Goal: Information Seeking & Learning: Learn about a topic

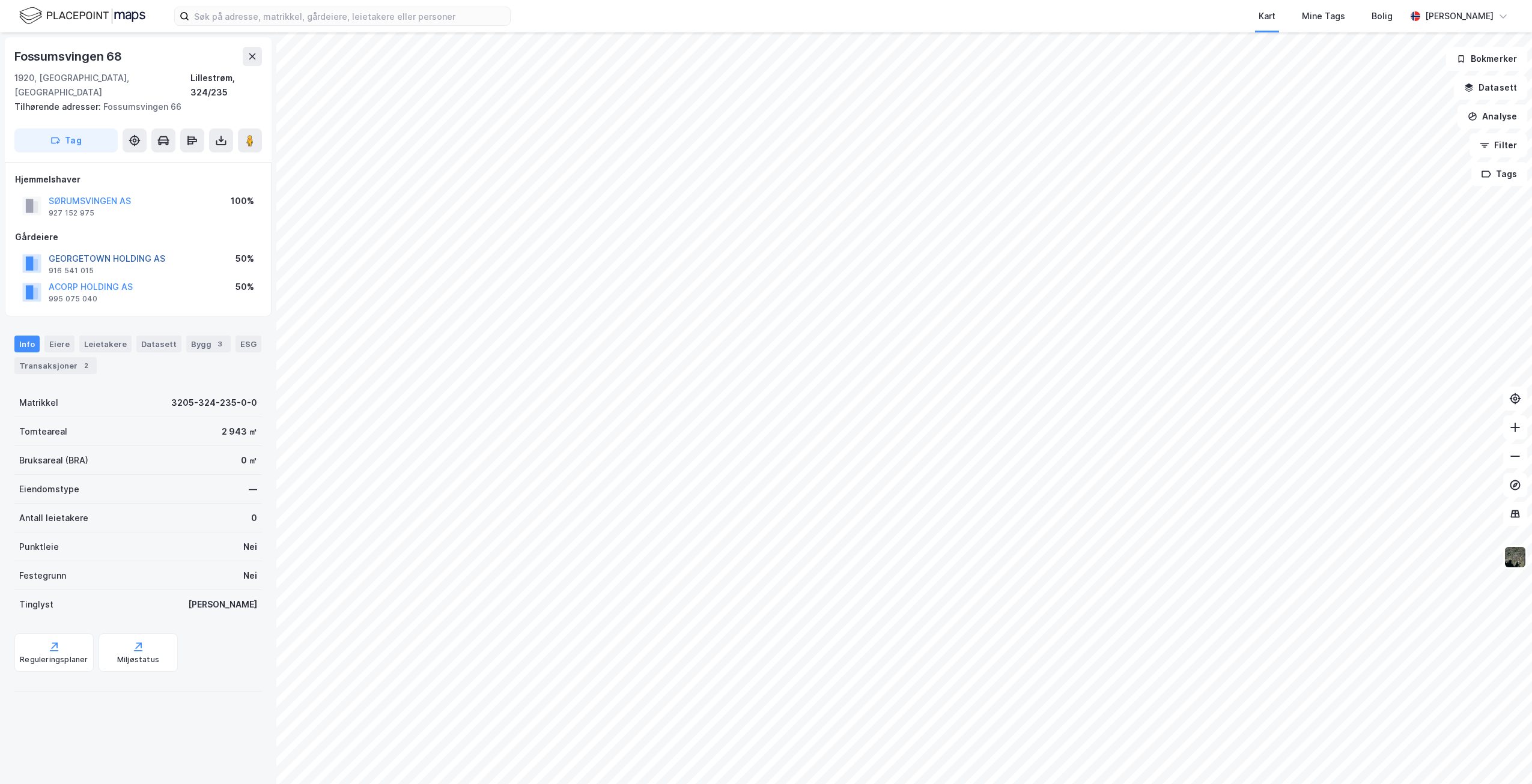
click at [0, 0] on button "GEORGETOWN HOLDING AS" at bounding box center [0, 0] width 0 height 0
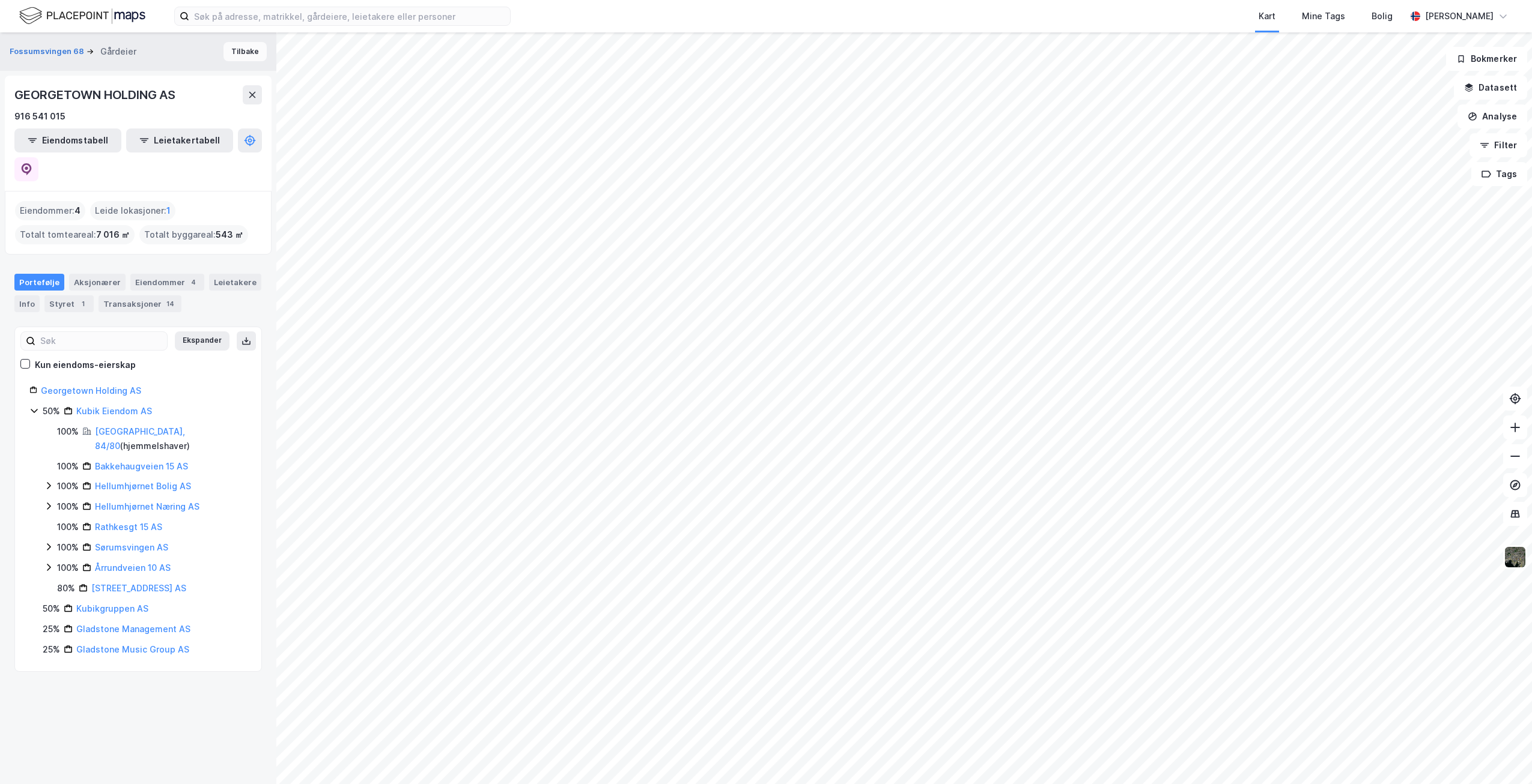
click at [227, 54] on button "Tilbake" at bounding box center [245, 51] width 43 height 19
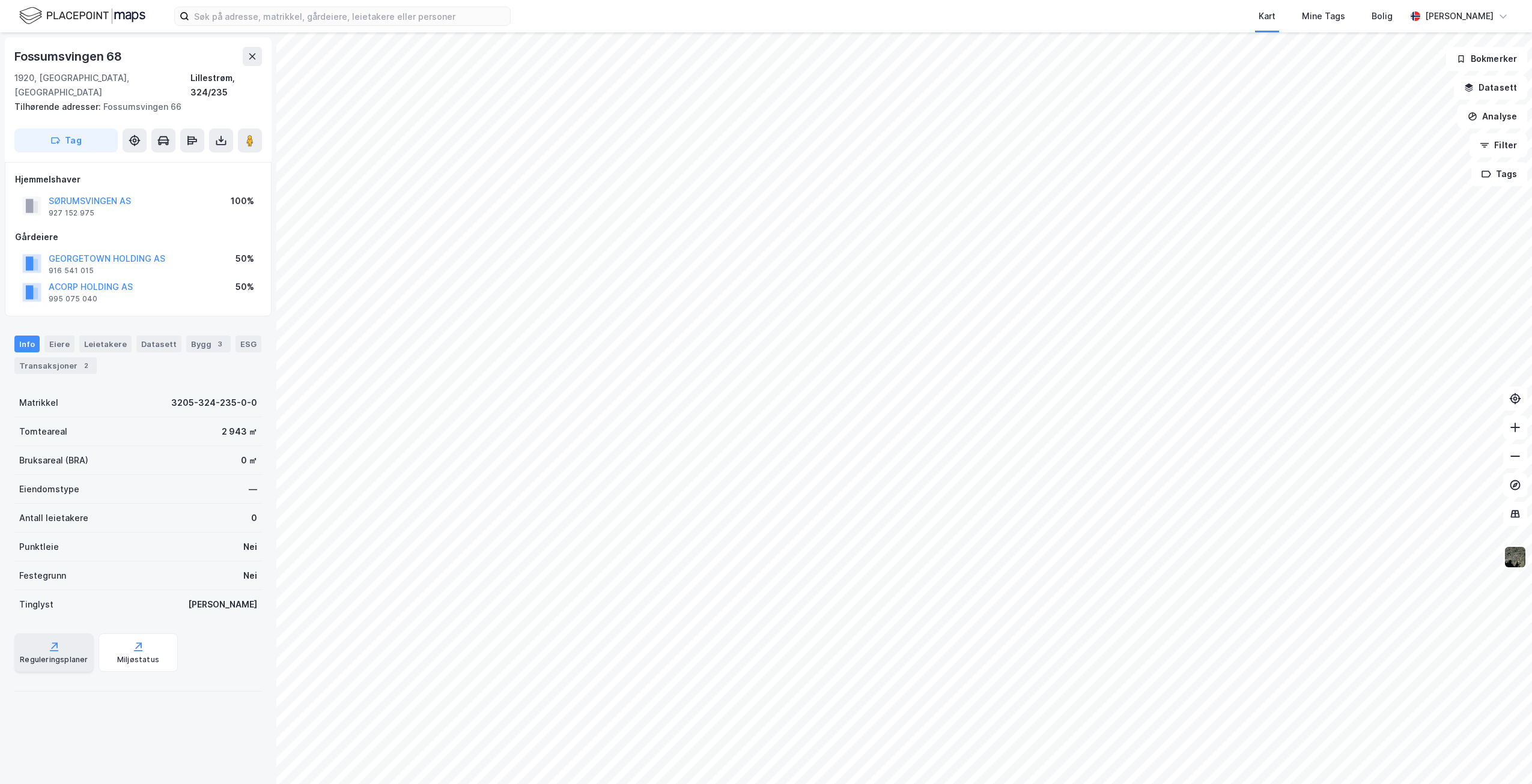
click at [69, 652] on div "Reguleringsplaner" at bounding box center [54, 652] width 80 height 39
click at [54, 336] on div "Eiere" at bounding box center [59, 344] width 30 height 17
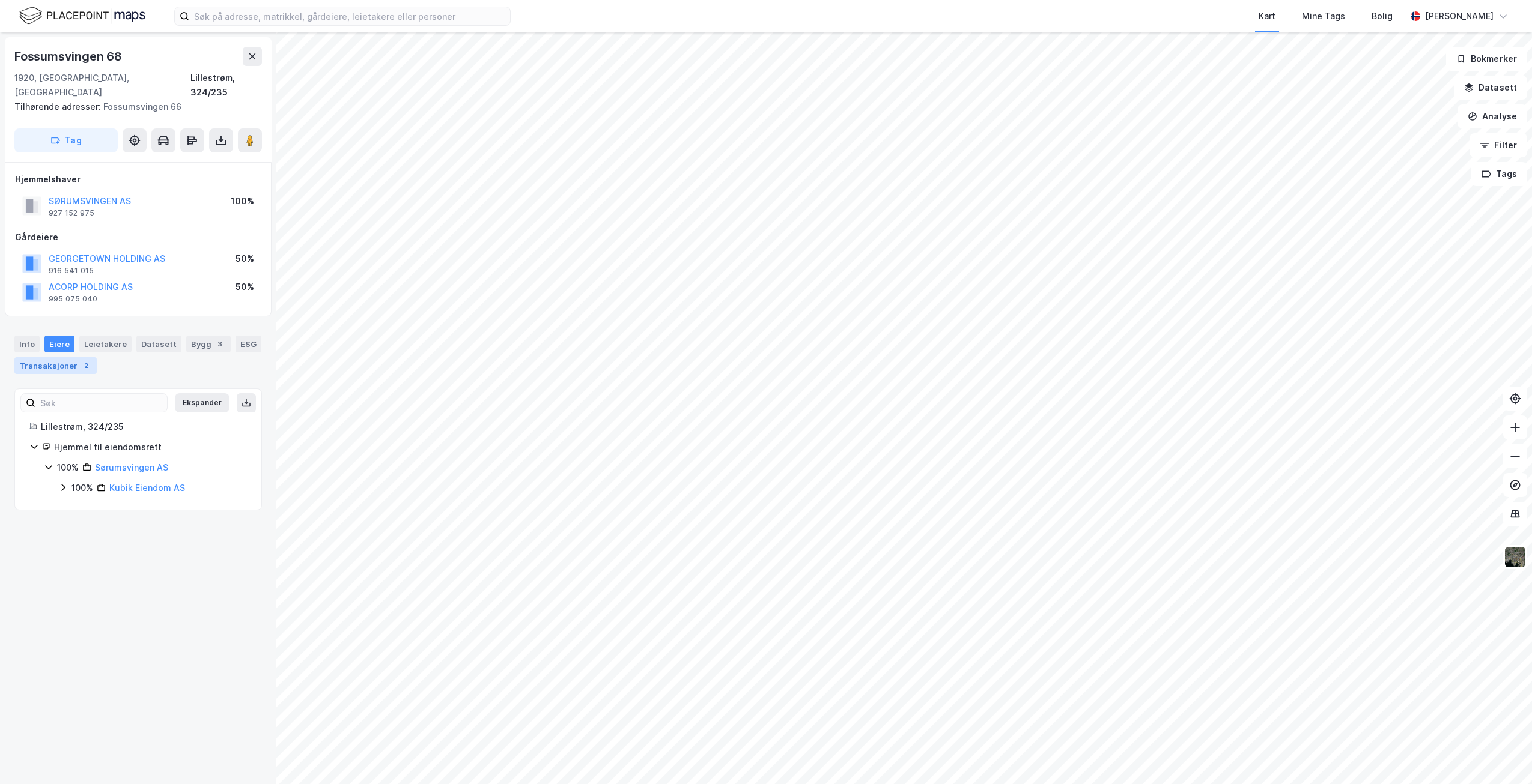
click at [80, 360] on div "2" at bounding box center [85, 365] width 12 height 12
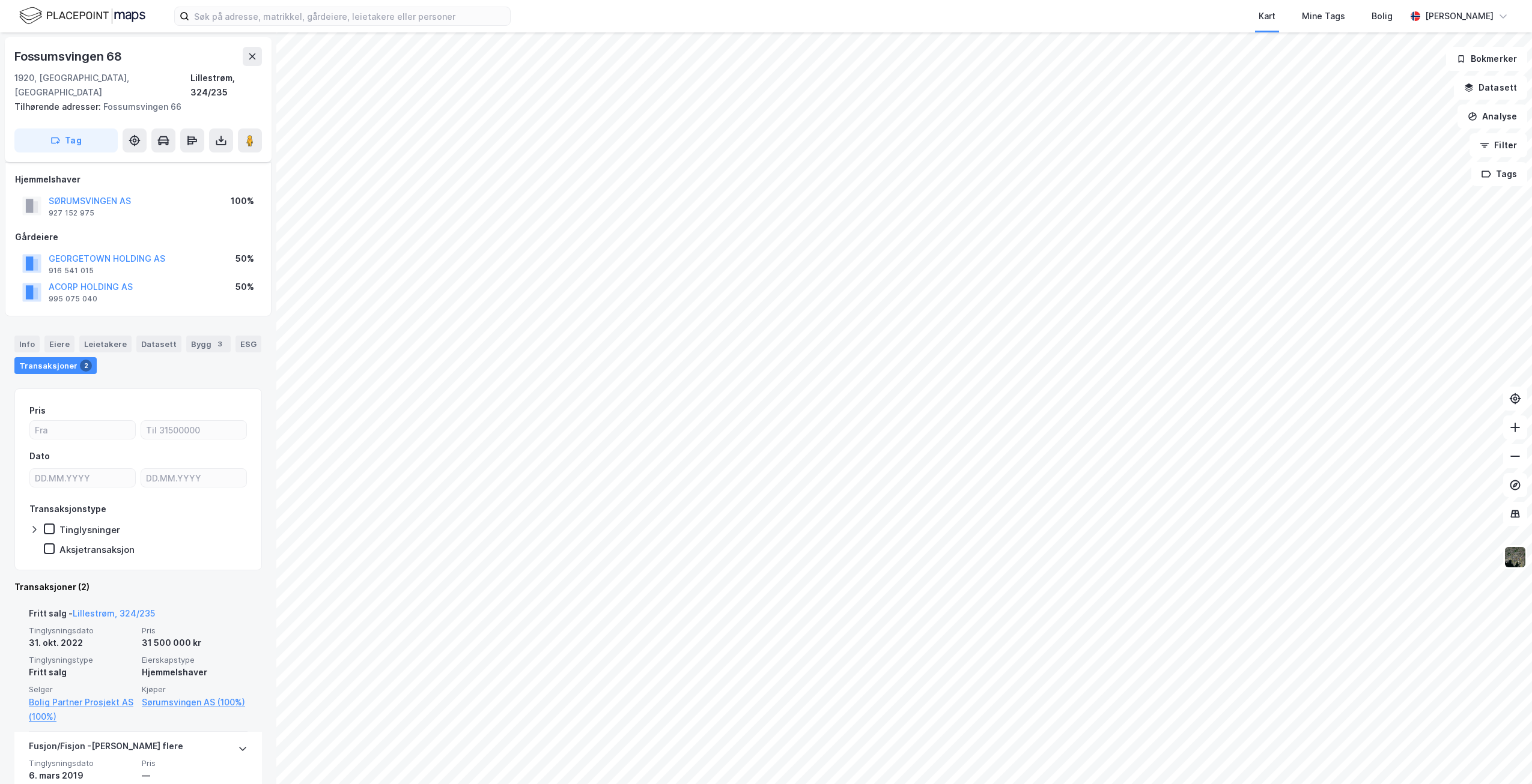
scroll to position [80, 0]
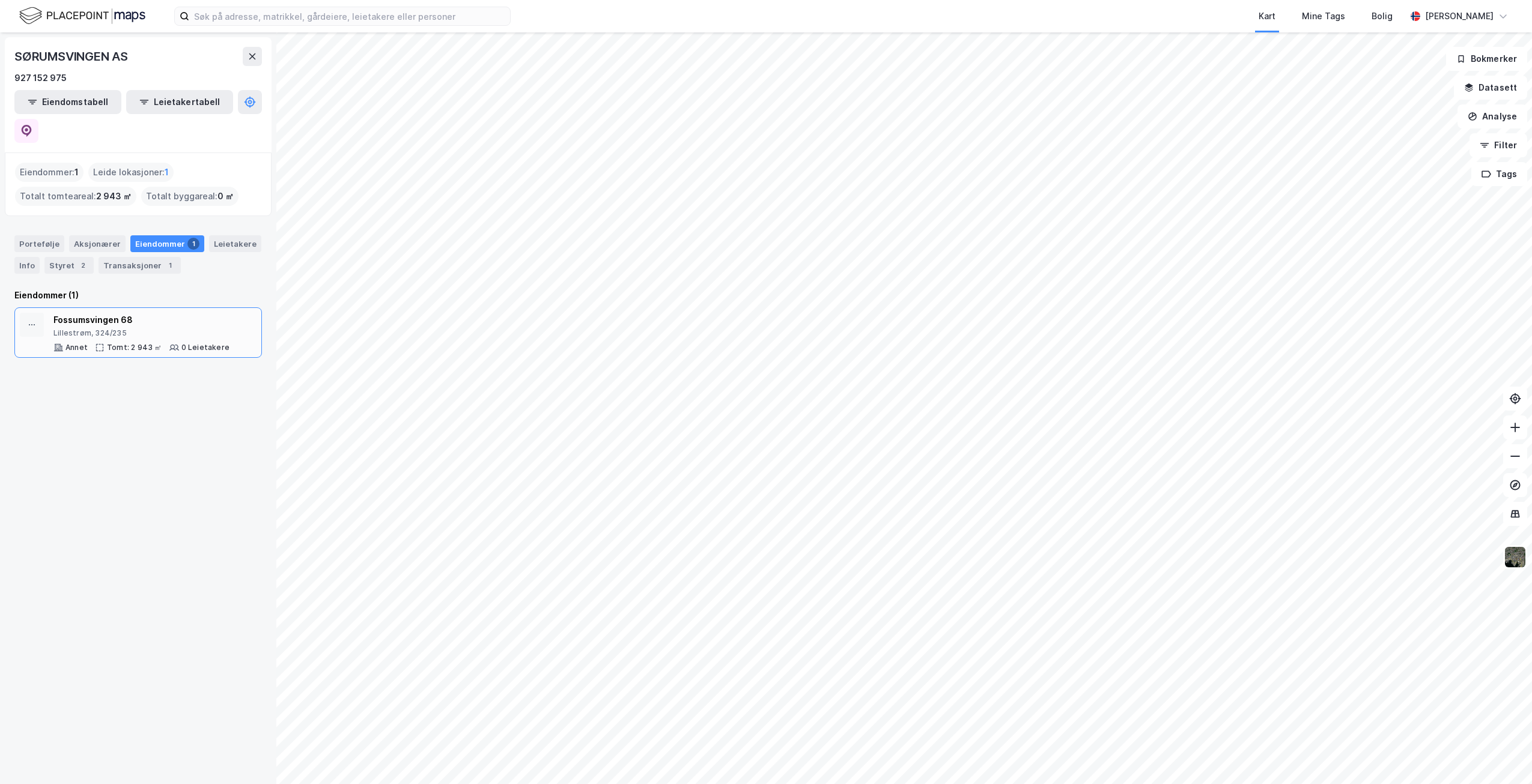
click at [142, 312] on div "Fossumsvingen 68" at bounding box center [141, 320] width 176 height 14
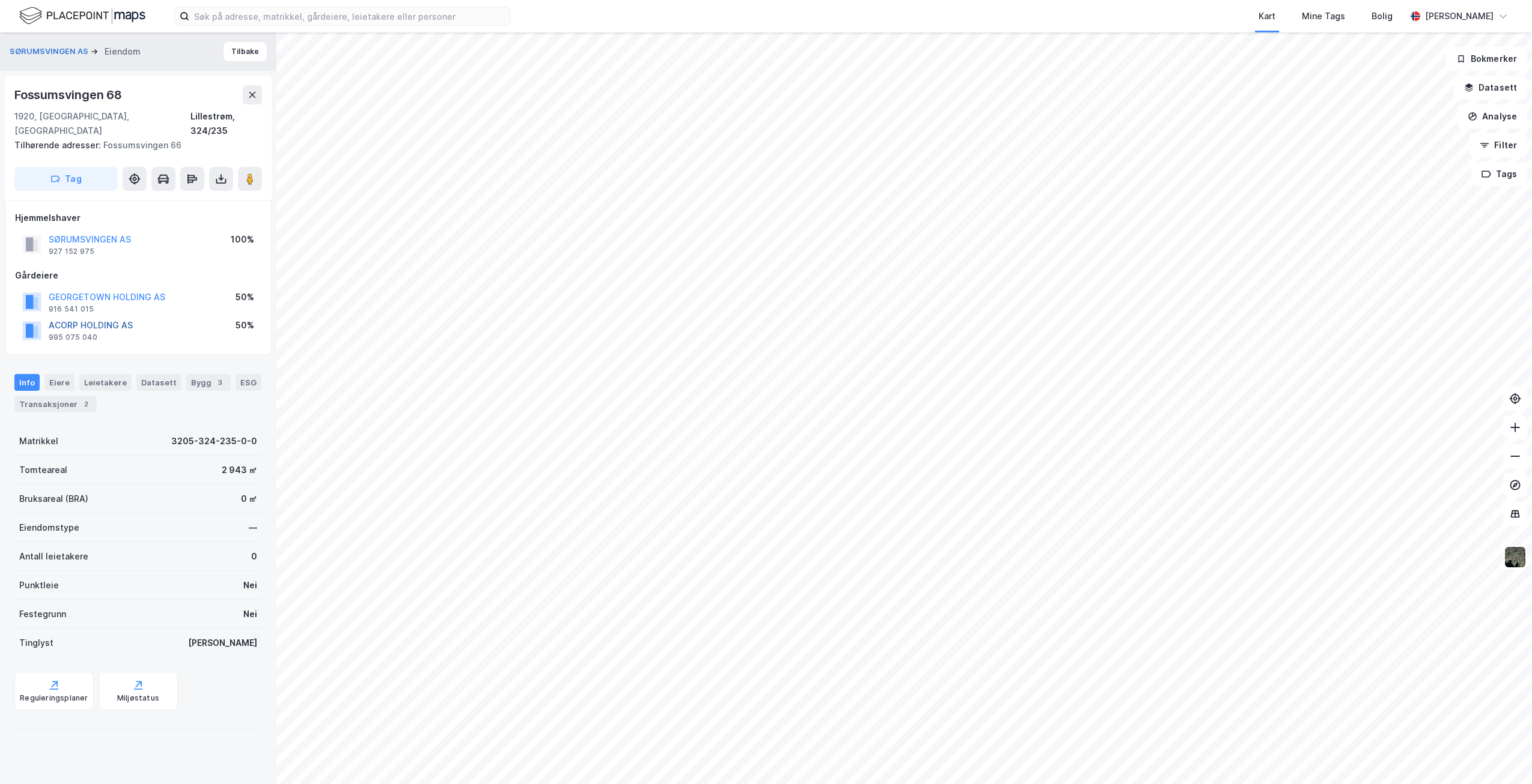
click at [0, 0] on button "ACORP HOLDING AS" at bounding box center [0, 0] width 0 height 0
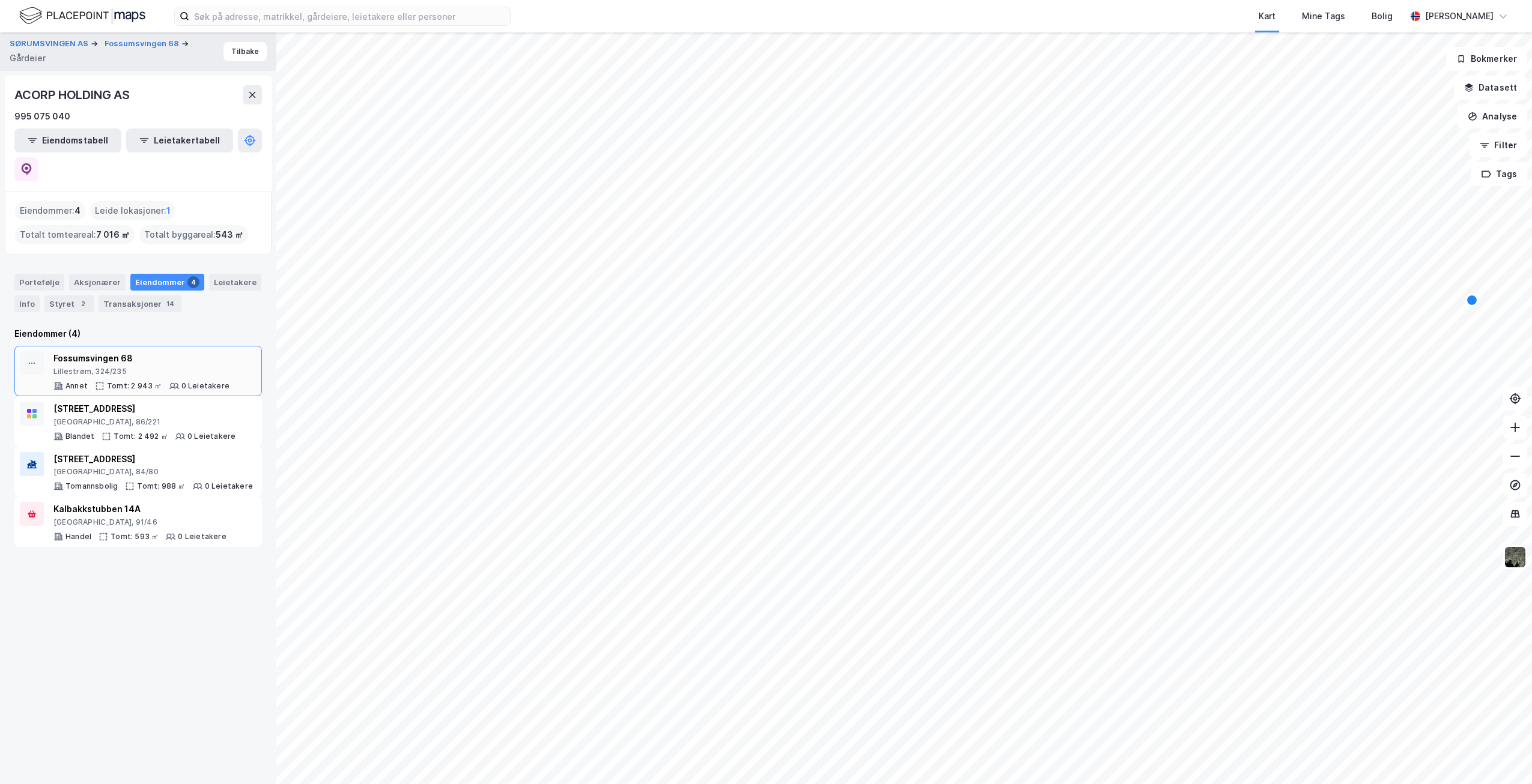
click at [169, 351] on div "Fossumsvingen 68" at bounding box center [141, 358] width 176 height 14
